Goal: Transaction & Acquisition: Purchase product/service

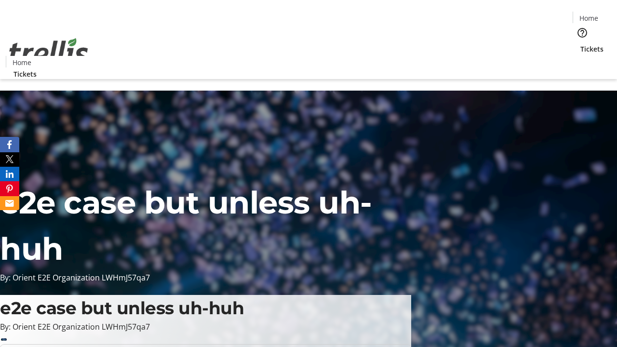
click at [580, 44] on span "Tickets" at bounding box center [591, 49] width 23 height 10
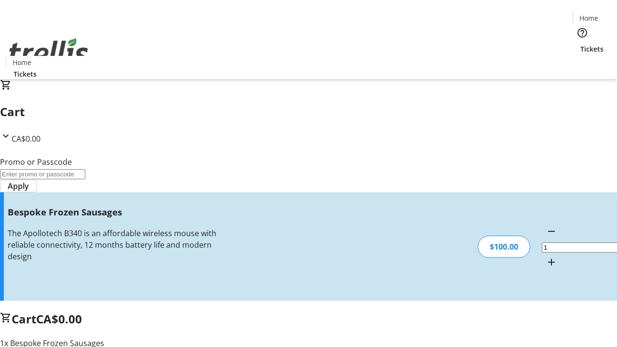
type input "FREE"
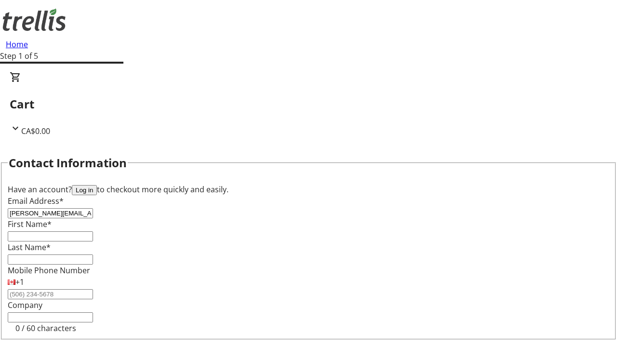
type input "[PERSON_NAME][EMAIL_ADDRESS][DOMAIN_NAME]"
type input "[PERSON_NAME]"
type input "Leannon"
